Goal: Information Seeking & Learning: Learn about a topic

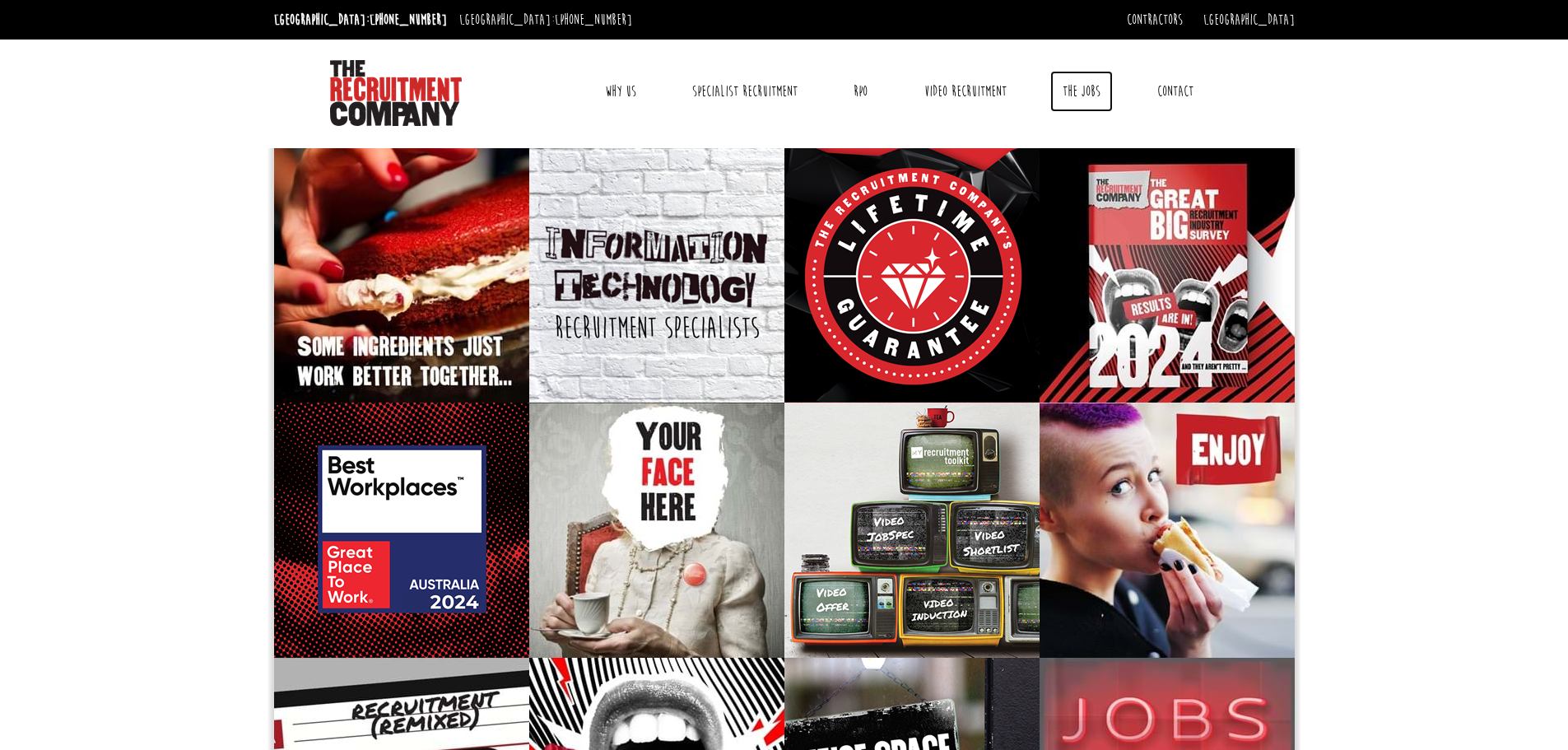
click at [1096, 90] on link "The Jobs" at bounding box center [1082, 91] width 63 height 41
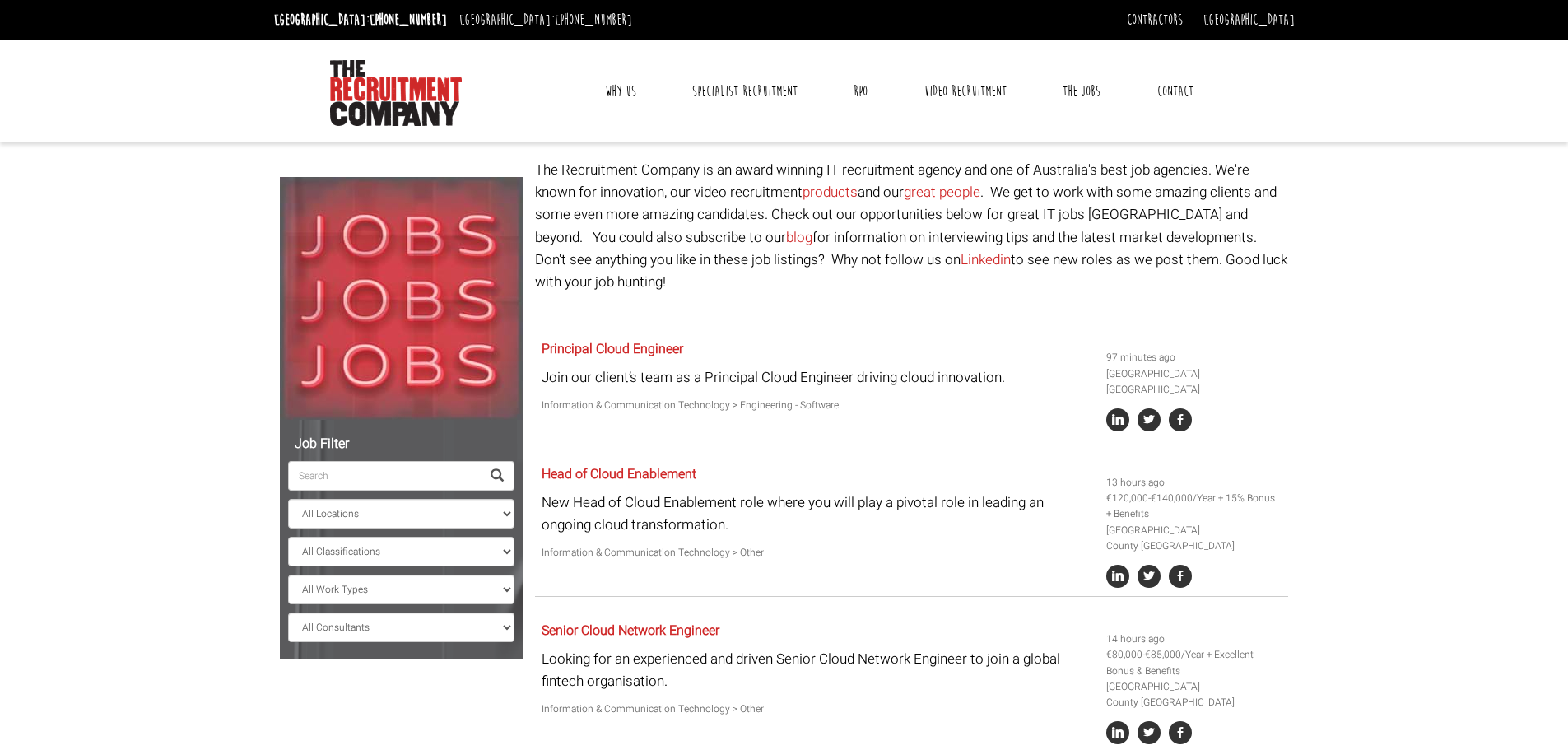
click at [385, 467] on input "search" at bounding box center [384, 475] width 192 height 29
paste input "SQL"
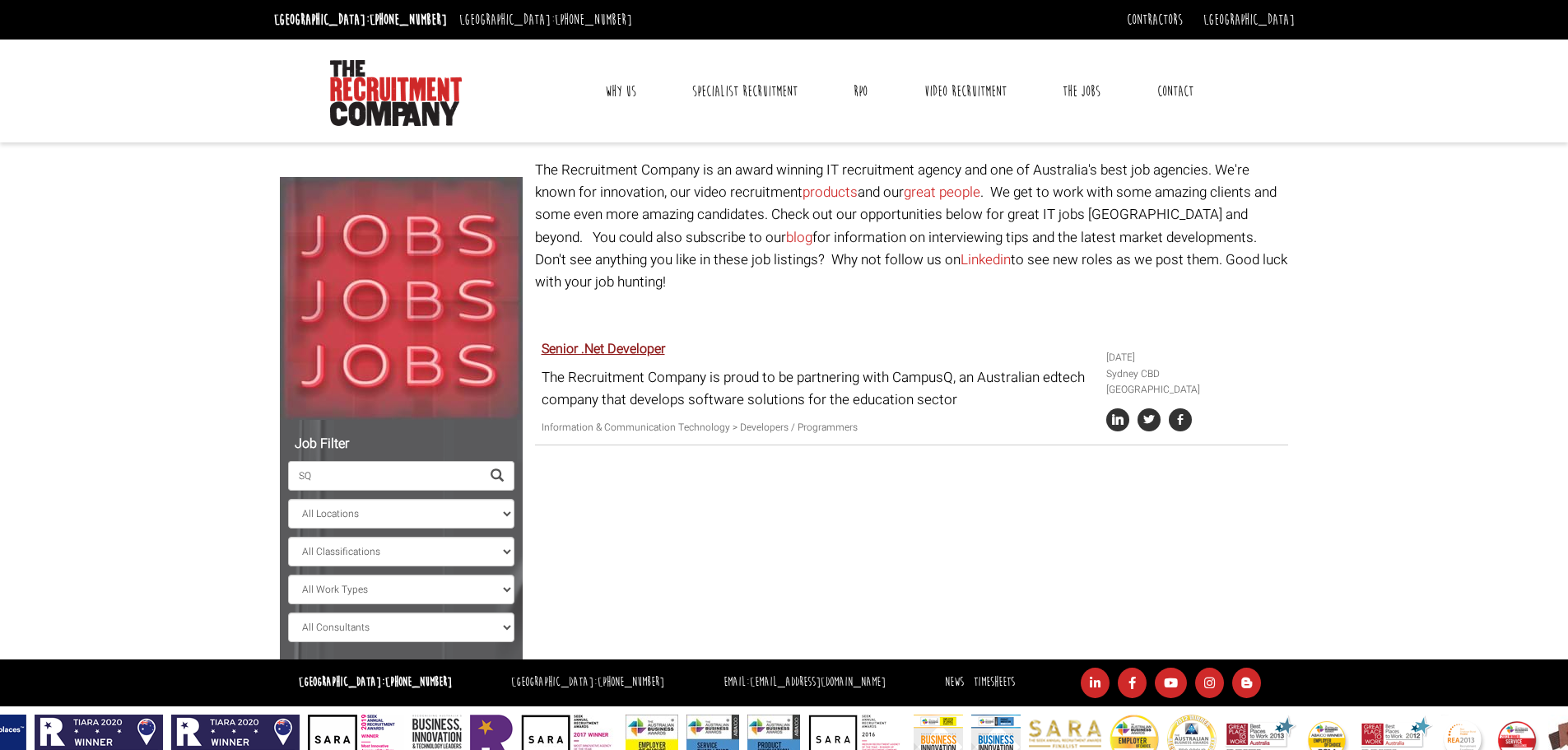
type input "SQ"
click at [621, 339] on link "Senior .Net Developer" at bounding box center [604, 348] width 124 height 20
